Goal: Information Seeking & Learning: Learn about a topic

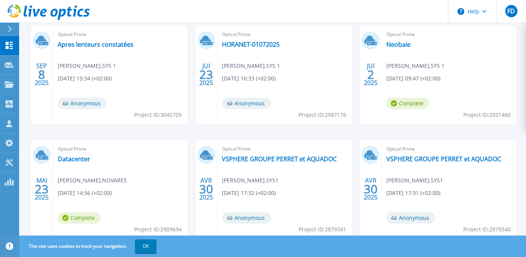
scroll to position [146, 0]
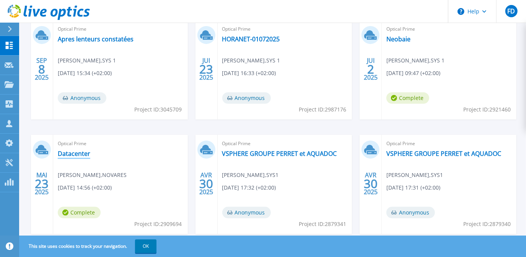
click at [70, 150] on link "Datacenter" at bounding box center [74, 154] width 33 height 8
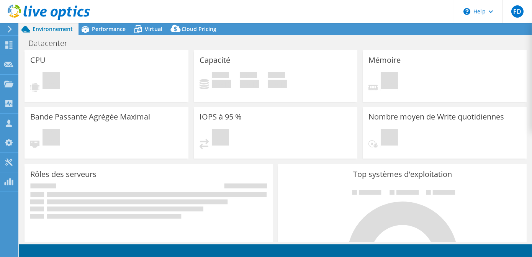
select select "EULondon"
select select "EUR"
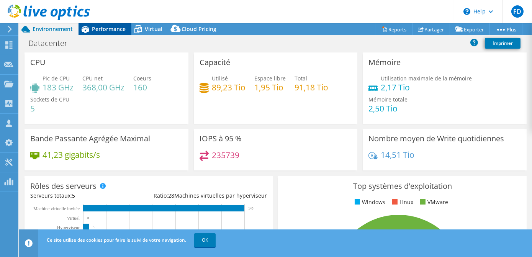
click at [102, 32] on span "Performance" at bounding box center [109, 28] width 34 height 7
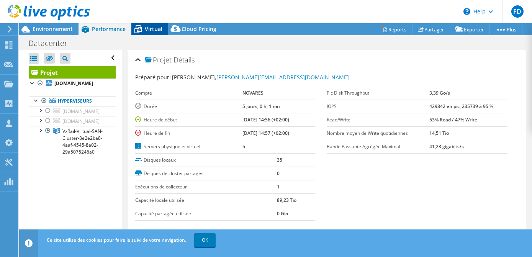
click at [150, 26] on span "Virtual" at bounding box center [154, 28] width 18 height 7
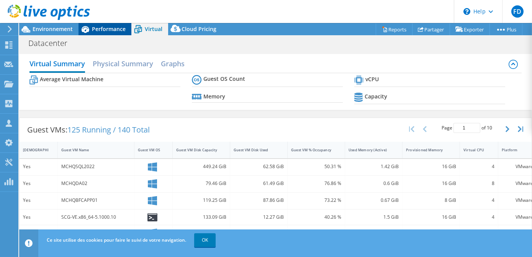
click at [100, 26] on span "Performance" at bounding box center [109, 28] width 34 height 7
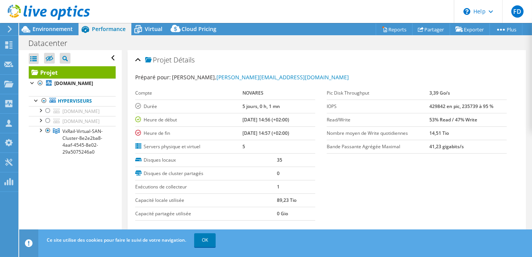
click at [45, 23] on div at bounding box center [45, 13] width 90 height 26
click at [46, 28] on span "Environnement" at bounding box center [53, 28] width 40 height 7
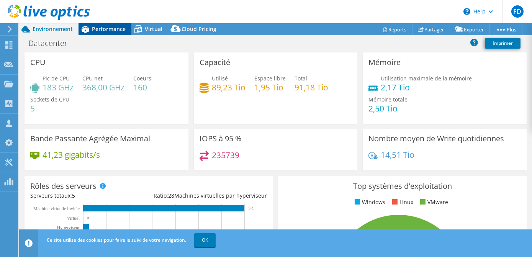
click at [113, 28] on span "Performance" at bounding box center [109, 28] width 34 height 7
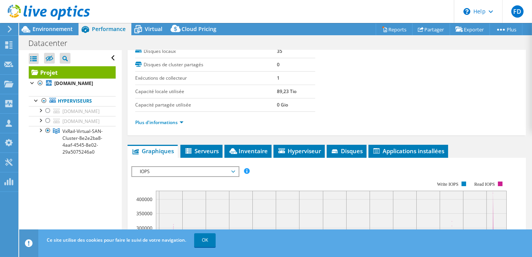
scroll to position [135, 0]
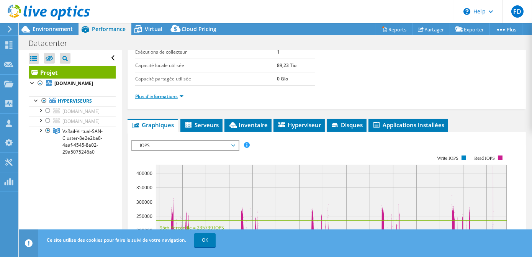
click at [153, 96] on link "Plus d'informations" at bounding box center [159, 96] width 48 height 7
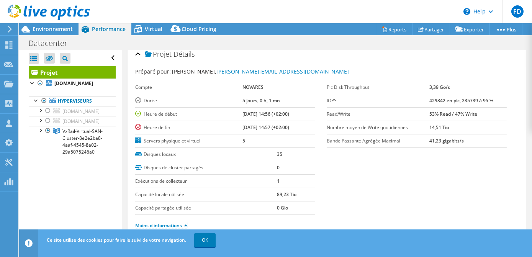
scroll to position [3, 0]
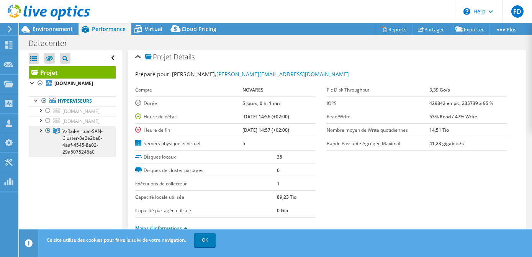
click at [72, 135] on span "VxRail-Virtual-SAN-Cluster-8e2e2ba8-4aaf-4545-8e02-29a5075246a0" at bounding box center [82, 141] width 40 height 27
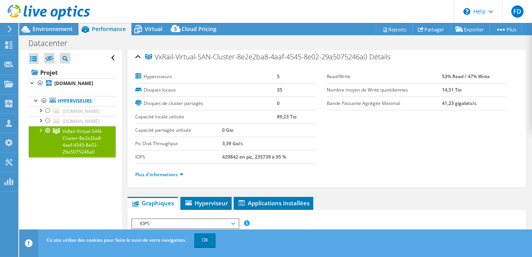
click at [41, 128] on div at bounding box center [40, 130] width 8 height 8
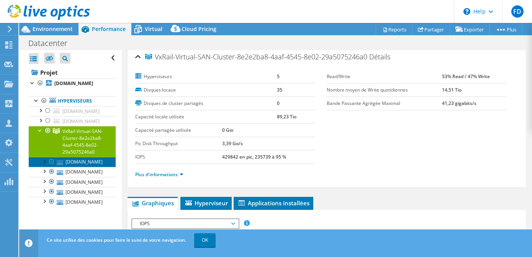
click at [95, 167] on link "[DOMAIN_NAME]" at bounding box center [72, 162] width 87 height 10
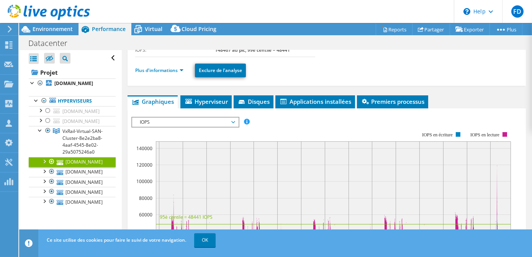
scroll to position [0, 0]
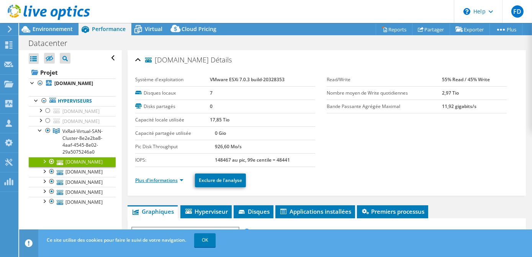
click at [174, 177] on link "Plus d'informations" at bounding box center [159, 180] width 48 height 7
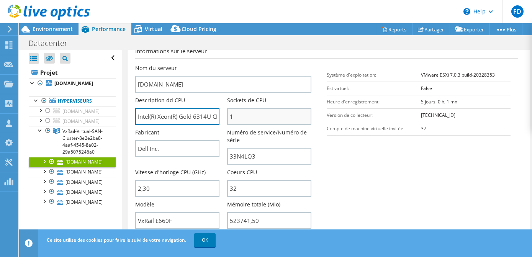
scroll to position [0, 63]
drag, startPoint x: 191, startPoint y: 111, endPoint x: 242, endPoint y: 114, distance: 51.4
click at [242, 64] on div "Nom du serveur [DOMAIN_NAME] Description dd CPU Intel(R) Xeon(R) Gold 6314U CPU…" at bounding box center [227, 64] width 184 height 0
click at [155, 116] on input "Intel(R) Xeon(R) Gold 6314U CPU @ 2.30GHz 229 GHz" at bounding box center [177, 116] width 84 height 17
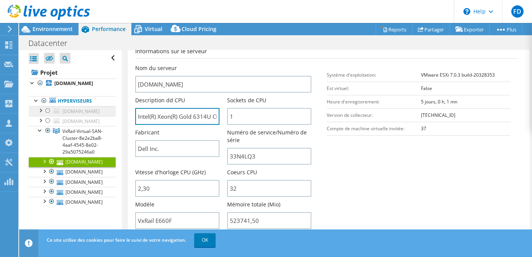
drag, startPoint x: 155, startPoint y: 116, endPoint x: 59, endPoint y: 110, distance: 95.9
click at [59, 110] on div "Ouvrir tout Fermer tout Masquer les nœuds exclus Filtre de l'arborescence des p…" at bounding box center [275, 146] width 512 height 192
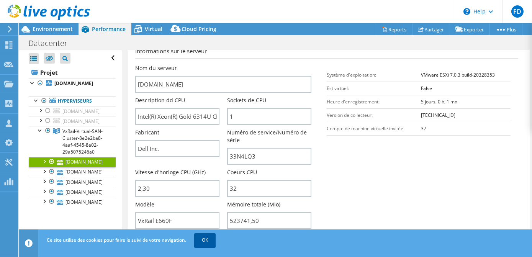
click at [210, 246] on link "OK" at bounding box center [204, 240] width 21 height 14
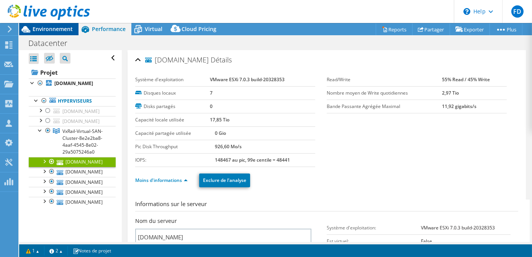
click at [52, 32] on span "Environnement" at bounding box center [53, 28] width 40 height 7
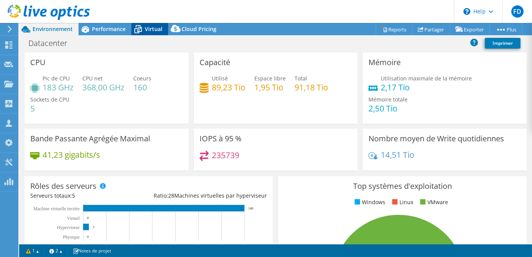
click at [147, 28] on span "Virtual" at bounding box center [154, 28] width 18 height 7
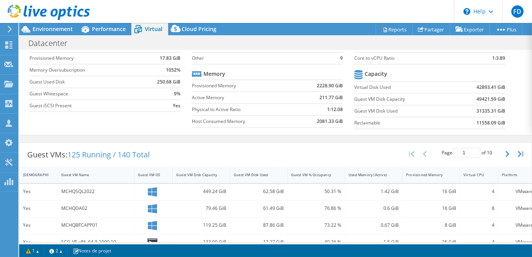
scroll to position [58, 0]
click at [29, 253] on link "1" at bounding box center [33, 251] width 24 height 10
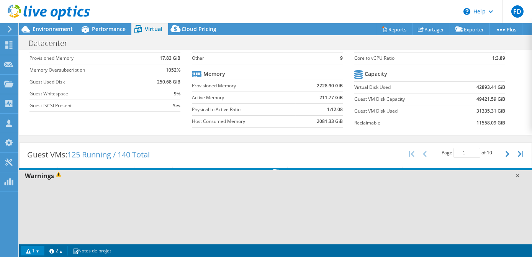
click at [517, 176] on link at bounding box center [517, 175] width 8 height 8
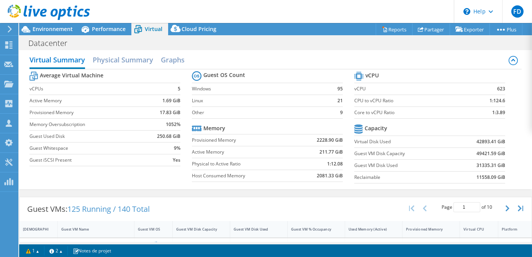
scroll to position [0, 0]
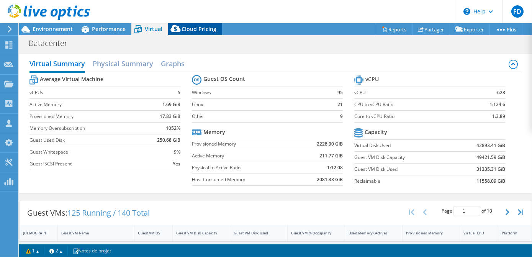
click at [188, 27] on span "Cloud Pricing" at bounding box center [198, 28] width 35 height 7
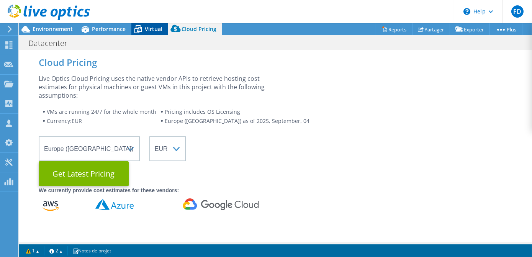
click at [147, 23] on div "Virtual" at bounding box center [149, 29] width 37 height 12
